Goal: Task Accomplishment & Management: Manage account settings

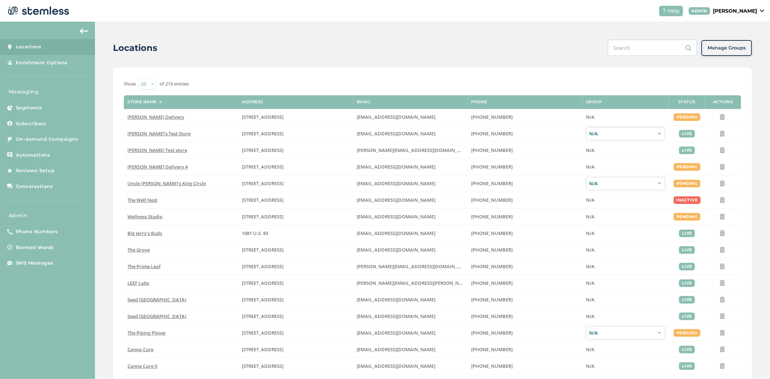
click at [744, 9] on p "[PERSON_NAME]" at bounding box center [735, 11] width 44 height 8
click at [733, 48] on span "Impersonate" at bounding box center [737, 51] width 35 height 7
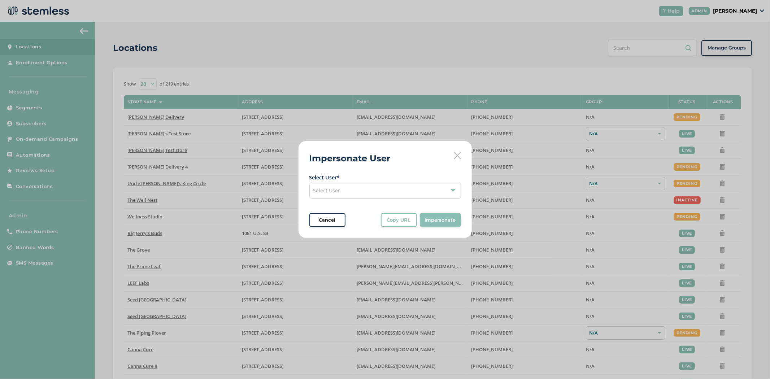
click at [348, 193] on div "Select User" at bounding box center [385, 191] width 152 height 16
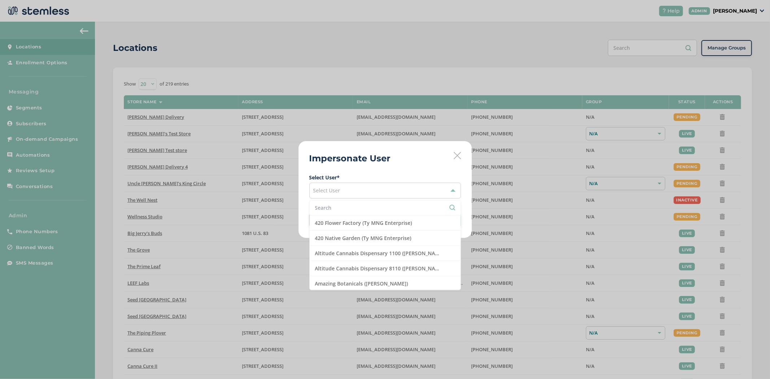
click at [341, 208] on input "text" at bounding box center [385, 208] width 140 height 8
type input "test"
click at [387, 243] on li "[PERSON_NAME] Account (test vendor2)" at bounding box center [385, 238] width 151 height 15
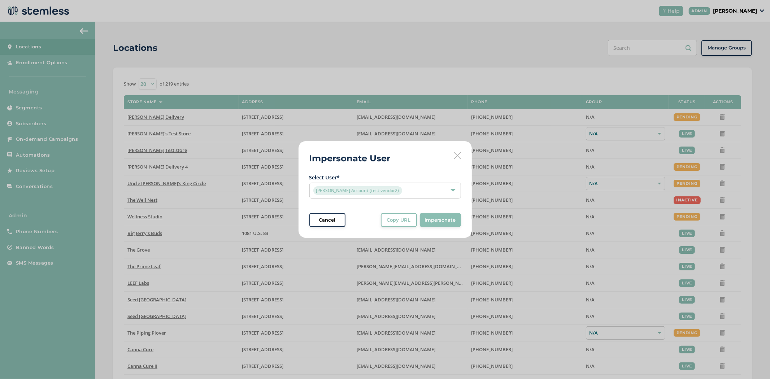
click at [437, 220] on span "Impersonate" at bounding box center [440, 219] width 31 height 7
